Goal: Task Accomplishment & Management: Use online tool/utility

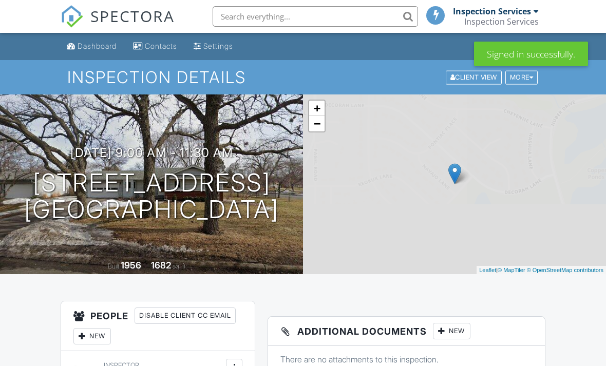
click at [290, 7] on input "text" at bounding box center [316, 16] width 206 height 21
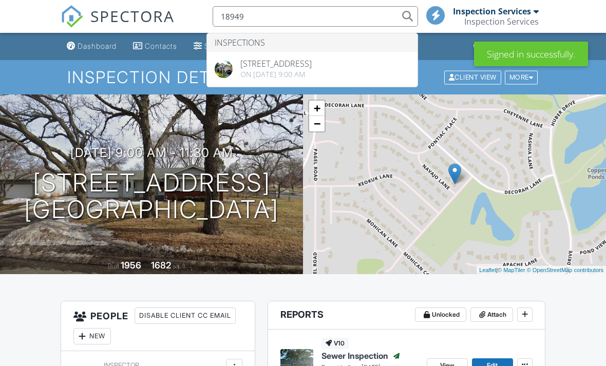
type input "18949"
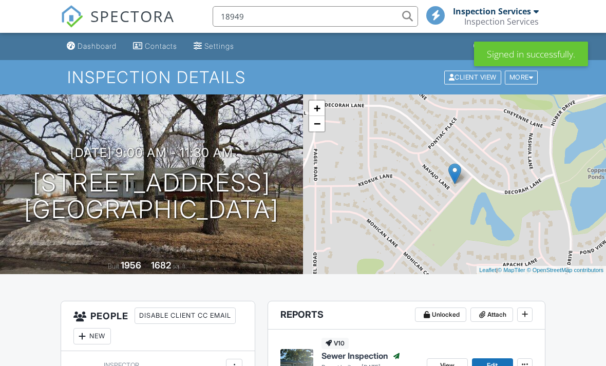
click at [336, 7] on input "18949" at bounding box center [316, 16] width 206 height 21
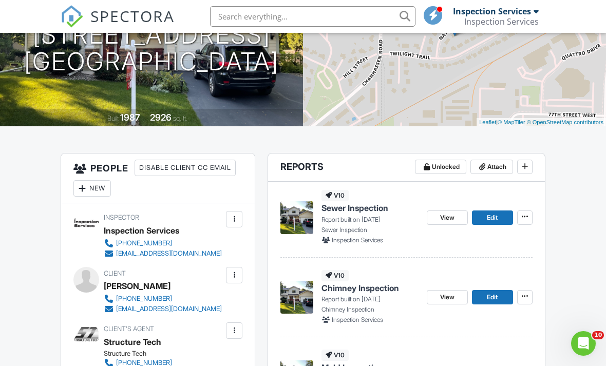
click at [447, 213] on span "View" at bounding box center [447, 218] width 14 height 10
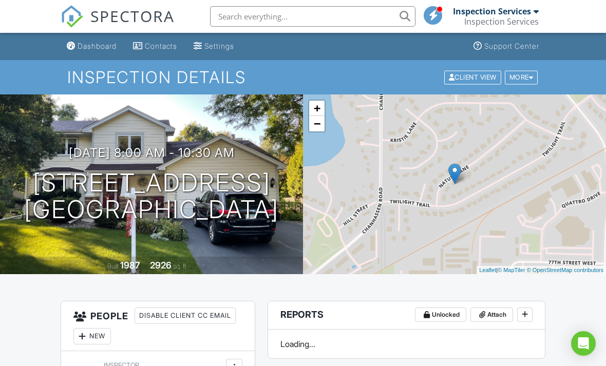
click at [333, 11] on input "text" at bounding box center [313, 16] width 206 height 21
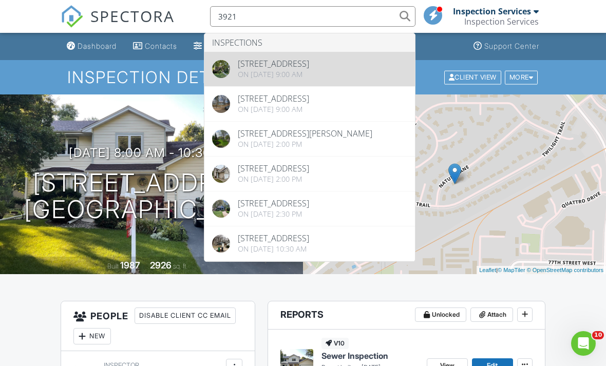
type input "3921"
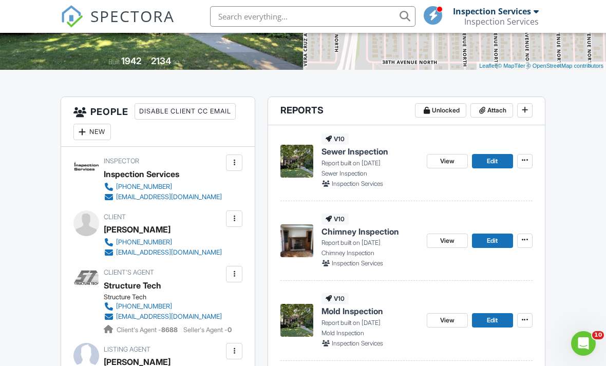
click at [450, 159] on span "View" at bounding box center [447, 161] width 14 height 10
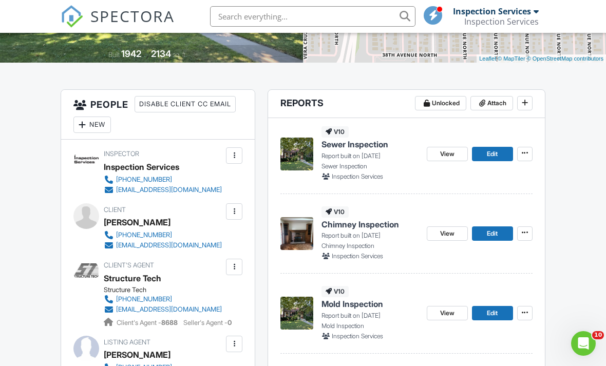
click at [525, 152] on icon at bounding box center [525, 153] width 6 height 10
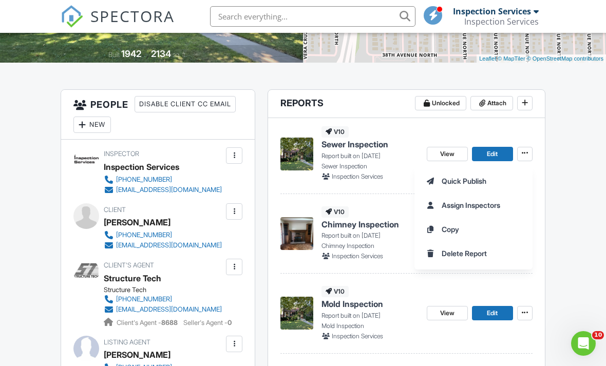
click at [486, 179] on span "Quick Publish" at bounding box center [464, 181] width 45 height 11
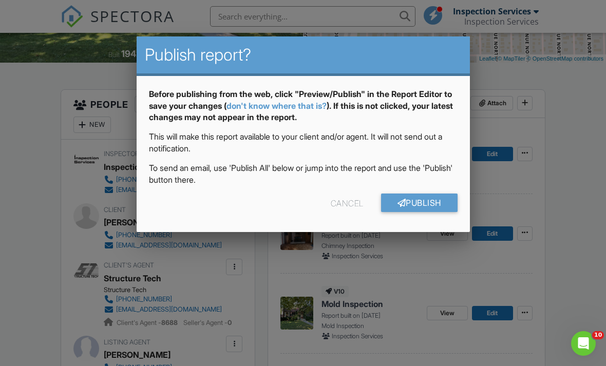
click at [430, 205] on link "Publish" at bounding box center [419, 203] width 77 height 19
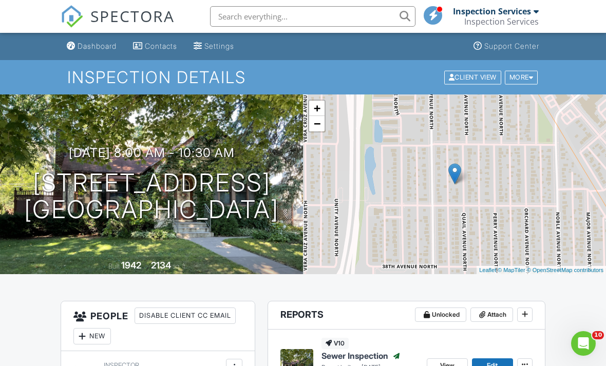
click at [324, 13] on input "text" at bounding box center [313, 16] width 206 height 21
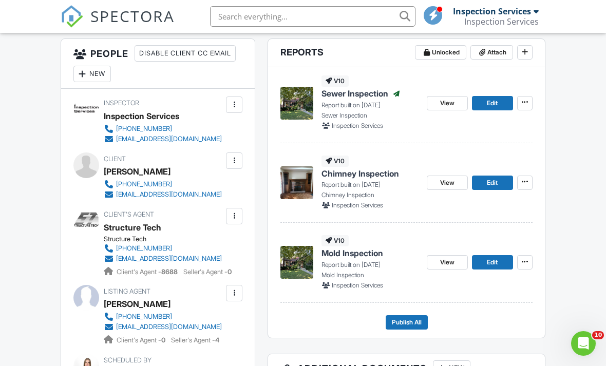
scroll to position [263, 0]
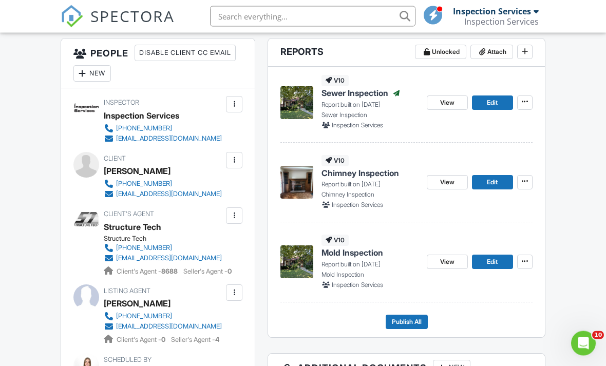
click at [448, 178] on span "View" at bounding box center [447, 183] width 14 height 10
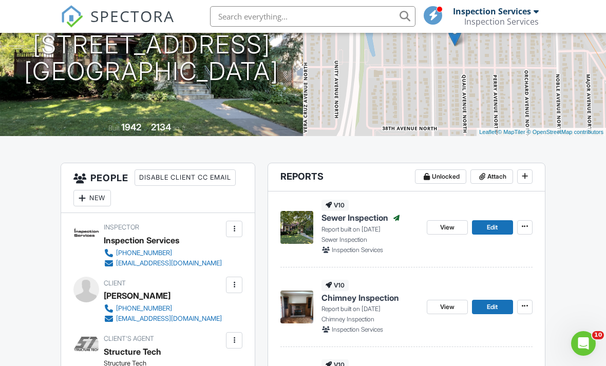
click at [531, 306] on button at bounding box center [525, 307] width 15 height 14
click at [484, 329] on span "Quick Publish" at bounding box center [464, 334] width 45 height 11
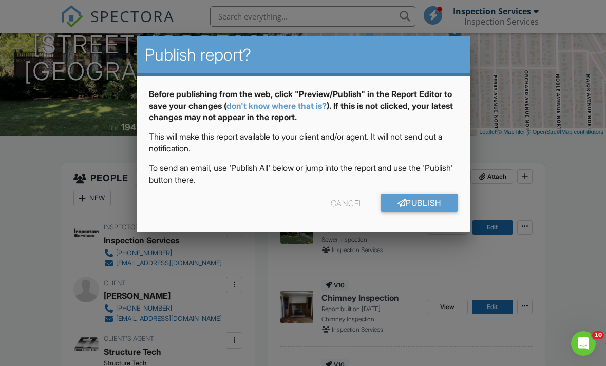
click at [433, 198] on link "Publish" at bounding box center [419, 203] width 77 height 19
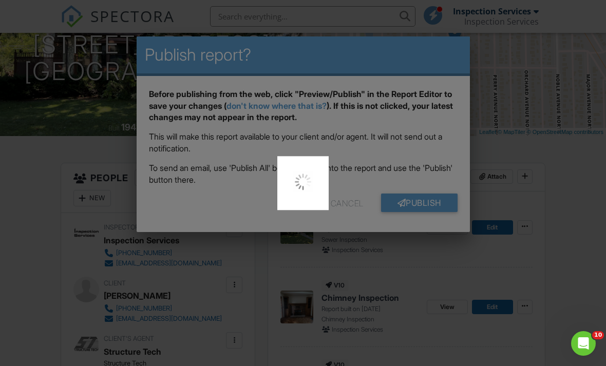
click at [436, 201] on div at bounding box center [303, 183] width 606 height 366
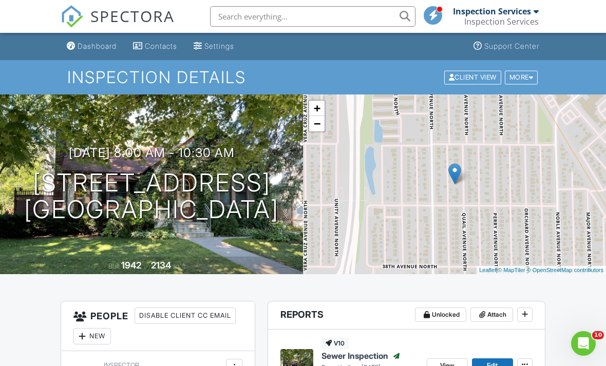
click at [232, 15] on input "text" at bounding box center [313, 16] width 206 height 21
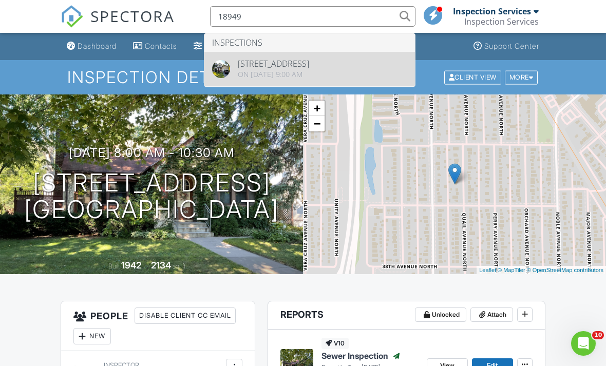
type input "18949"
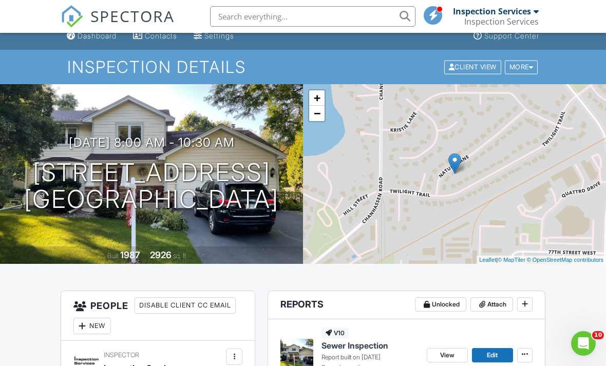
scroll to position [68, 0]
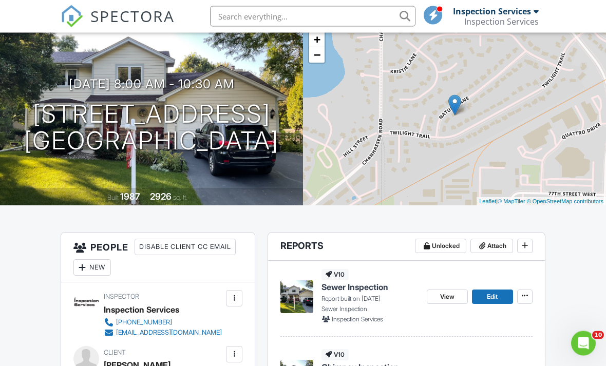
click at [450, 294] on span "View" at bounding box center [447, 297] width 14 height 10
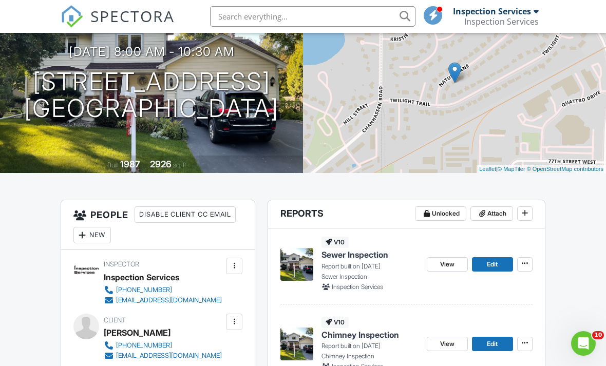
click at [527, 263] on icon at bounding box center [525, 264] width 6 height 10
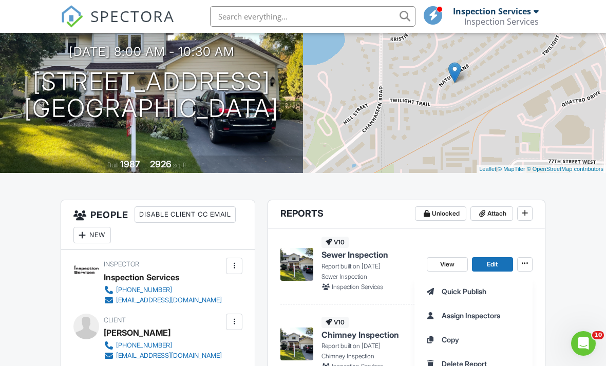
click at [480, 286] on label "Quick Publish" at bounding box center [474, 292] width 106 height 24
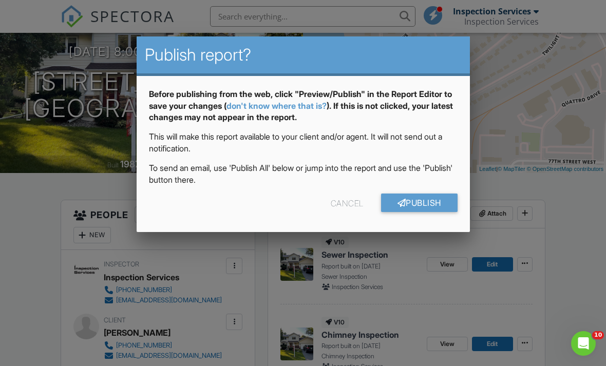
click at [429, 201] on link "Publish" at bounding box center [419, 203] width 77 height 19
